Goal: Task Accomplishment & Management: Use online tool/utility

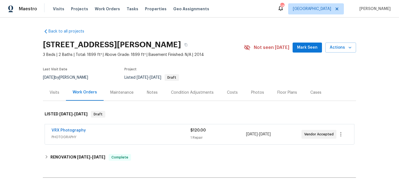
click at [154, 92] on div "Notes" at bounding box center [152, 93] width 11 height 6
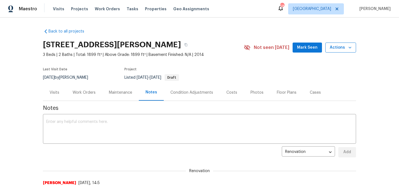
click at [349, 47] on icon "button" at bounding box center [351, 48] width 6 height 6
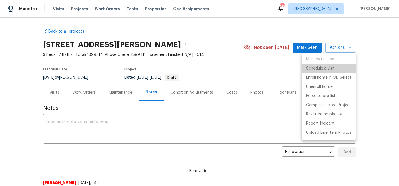
click at [333, 67] on p "Schedule a visit" at bounding box center [321, 68] width 29 height 6
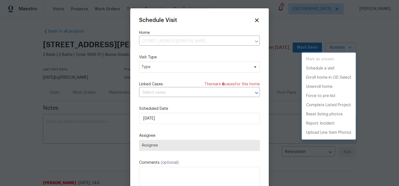
click at [173, 66] on div at bounding box center [199, 93] width 399 height 186
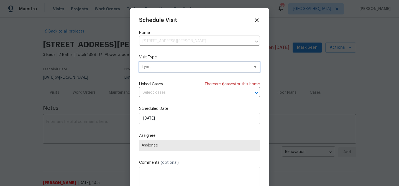
click at [173, 66] on span "Type" at bounding box center [196, 67] width 108 height 6
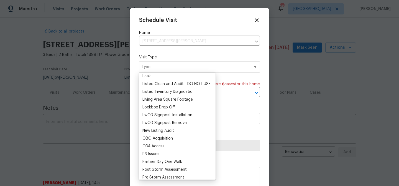
scroll to position [259, 0]
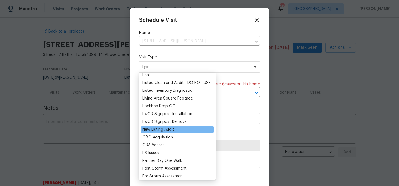
click at [159, 128] on div "New Listing Audit" at bounding box center [159, 129] width 32 height 6
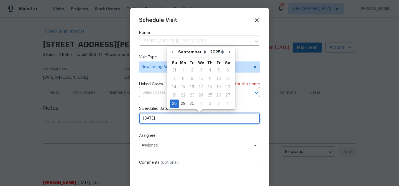
click at [167, 122] on input "9/28/2025" at bounding box center [199, 118] width 121 height 11
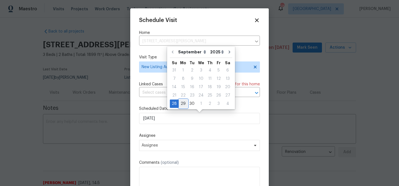
click at [182, 103] on div "29" at bounding box center [183, 104] width 9 height 8
type input "[DATE]"
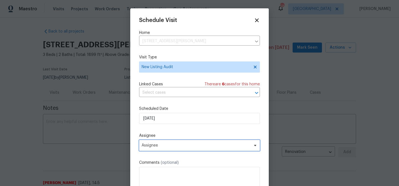
click at [175, 144] on span "Assignee" at bounding box center [196, 145] width 109 height 4
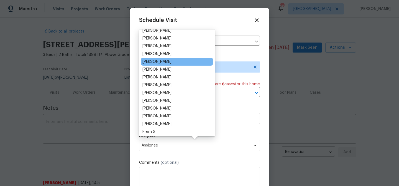
scroll to position [51, 0]
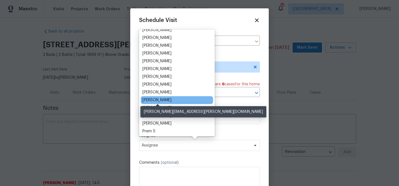
click at [157, 102] on div "[PERSON_NAME]" at bounding box center [157, 100] width 29 height 6
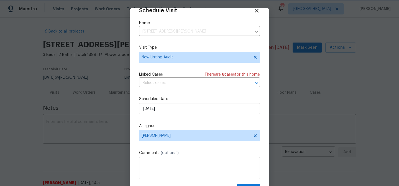
scroll to position [25, 0]
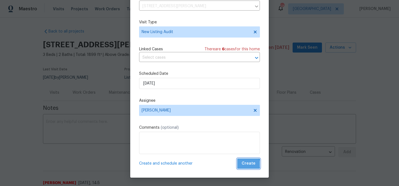
click at [249, 164] on span "Create" at bounding box center [249, 163] width 14 height 7
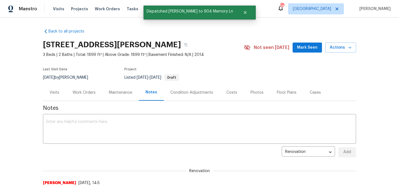
scroll to position [0, 0]
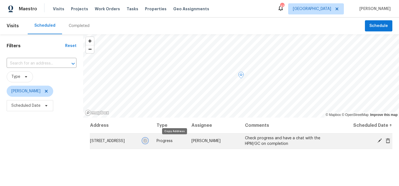
click at [147, 141] on icon "button" at bounding box center [145, 140] width 3 height 3
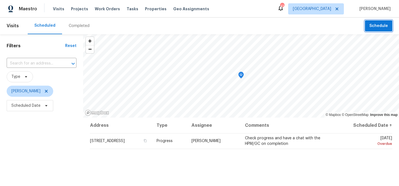
click at [378, 24] on span "Schedule" at bounding box center [379, 25] width 19 height 7
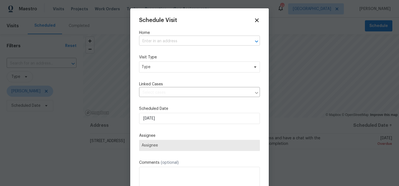
click at [200, 41] on input "text" at bounding box center [191, 41] width 105 height 9
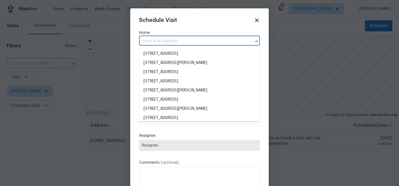
paste input "6211 Crested Butte Dr, Dallas, TX 75252"
type input "6211 Crested Butte Dr, Dallas, TX 75252"
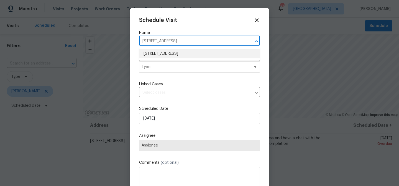
click at [191, 52] on li "6211 Crested Butte Dr, Dallas, TX 75252" at bounding box center [199, 53] width 121 height 9
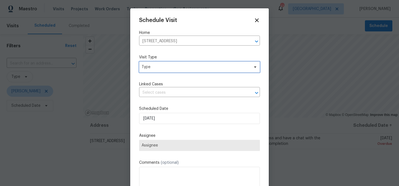
click at [179, 67] on span "Type" at bounding box center [196, 67] width 108 height 6
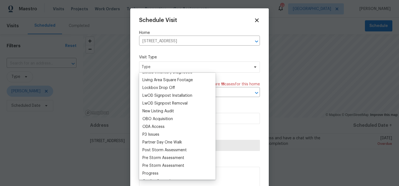
scroll to position [280, 0]
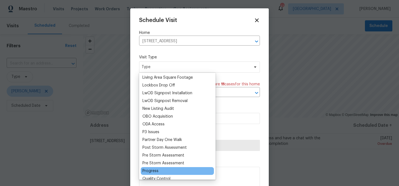
click at [150, 172] on div "Progress" at bounding box center [151, 171] width 16 height 6
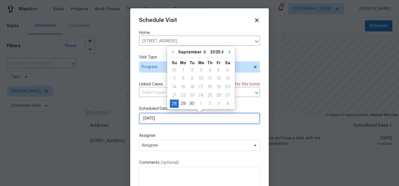
click at [164, 118] on input "9/28/2025" at bounding box center [199, 118] width 121 height 11
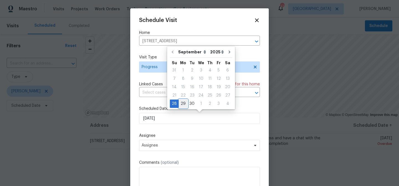
click at [184, 101] on div "29" at bounding box center [183, 104] width 9 height 8
type input "[DATE]"
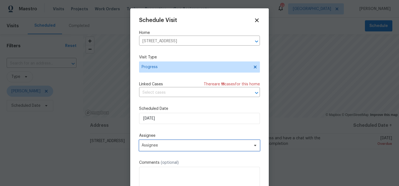
click at [162, 148] on span "Assignee" at bounding box center [199, 145] width 121 height 11
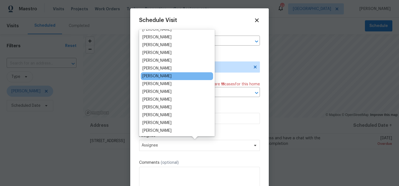
scroll to position [43, 0]
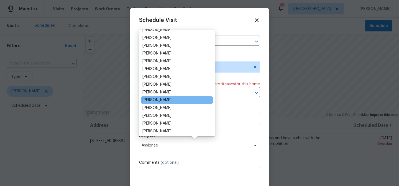
click at [161, 97] on div "[PERSON_NAME]" at bounding box center [177, 100] width 72 height 8
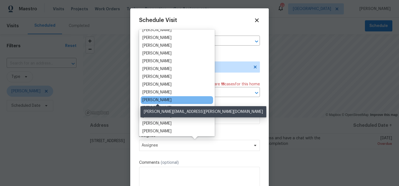
click at [160, 99] on div "[PERSON_NAME]" at bounding box center [157, 100] width 29 height 6
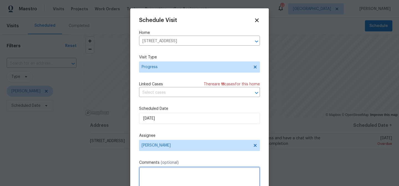
click at [157, 171] on textarea at bounding box center [199, 177] width 121 height 22
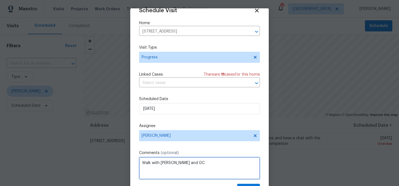
scroll to position [25, 0]
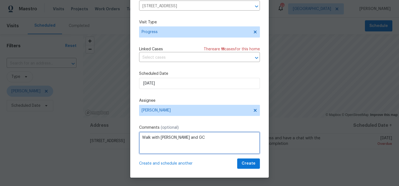
type textarea "Walk with Ron and GC"
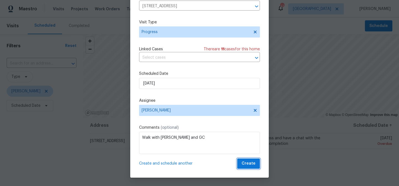
click at [250, 162] on span "Create" at bounding box center [249, 163] width 14 height 7
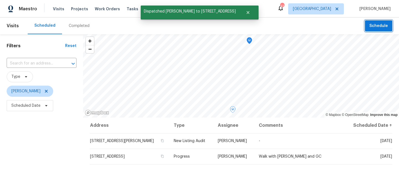
scroll to position [0, 0]
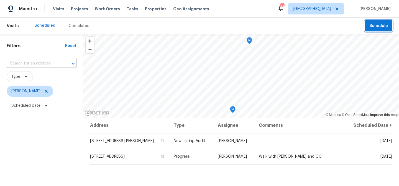
click at [380, 30] on button "Schedule" at bounding box center [378, 25] width 27 height 11
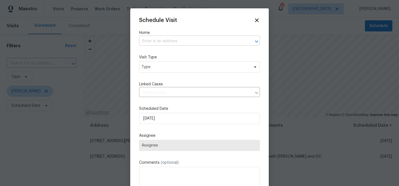
click at [184, 41] on input "text" at bounding box center [191, 41] width 105 height 9
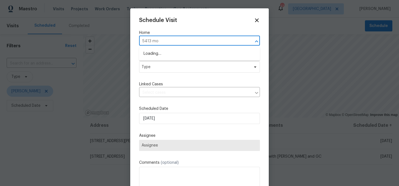
type input "5413 moh"
click at [170, 53] on li "5413 Mohawk Ct, The Colony, TX 75056" at bounding box center [199, 53] width 121 height 9
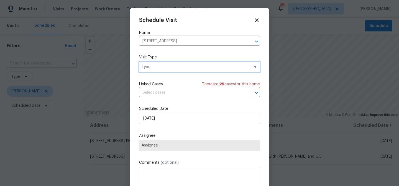
click at [167, 68] on span "Type" at bounding box center [196, 67] width 108 height 6
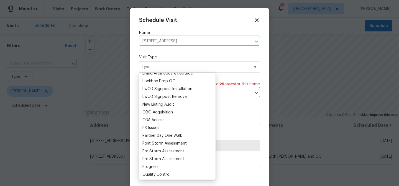
scroll to position [284, 0]
click at [156, 166] on div "Progress" at bounding box center [151, 166] width 16 height 6
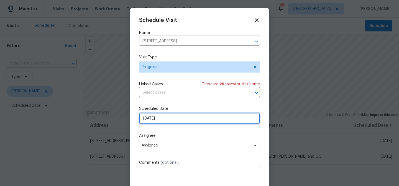
click at [172, 117] on input "9/28/2025" at bounding box center [199, 118] width 121 height 11
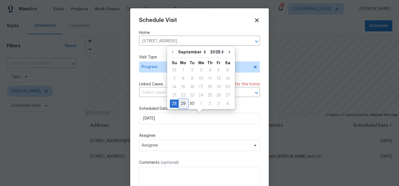
click at [185, 104] on div "29" at bounding box center [183, 104] width 9 height 8
type input "[DATE]"
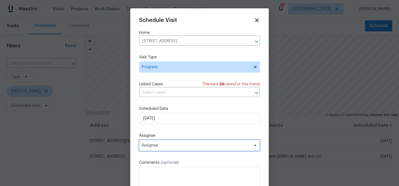
click at [166, 143] on span "Assignee" at bounding box center [196, 145] width 109 height 4
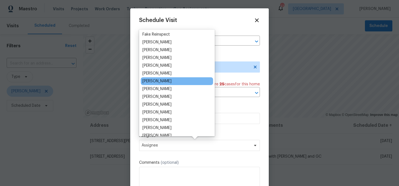
scroll to position [42, 0]
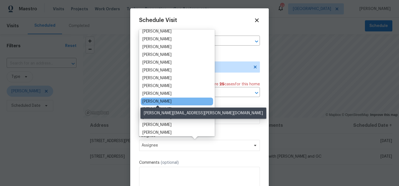
click at [163, 100] on div "[PERSON_NAME]" at bounding box center [157, 101] width 29 height 6
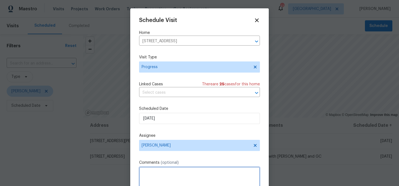
click at [153, 173] on textarea at bounding box center [199, 177] width 121 height 22
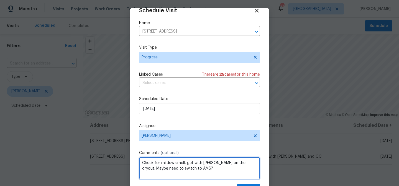
scroll to position [25, 0]
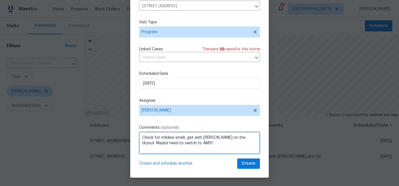
click at [230, 137] on textarea "Check for mildew smell, get with Ron on the dryout. Maybe need to switch to AMS?" at bounding box center [199, 142] width 121 height 22
type textarea "Check for mildew smell, get with Ron on the dry out. Maybe need to switch to AM…"
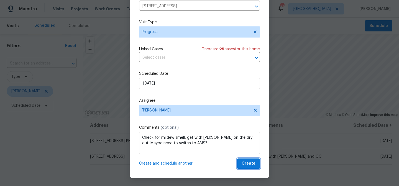
click at [247, 163] on span "Create" at bounding box center [249, 163] width 14 height 7
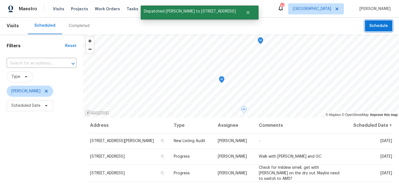
scroll to position [0, 0]
